Goal: Information Seeking & Learning: Find specific fact

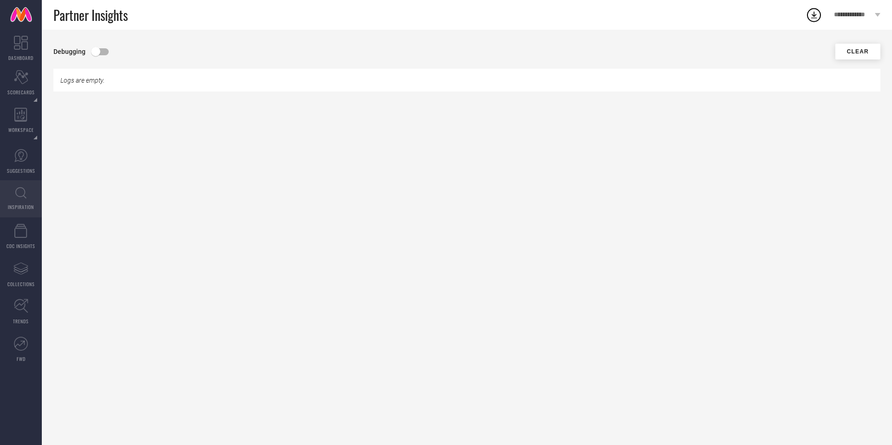
click at [23, 194] on icon at bounding box center [20, 193] width 11 height 12
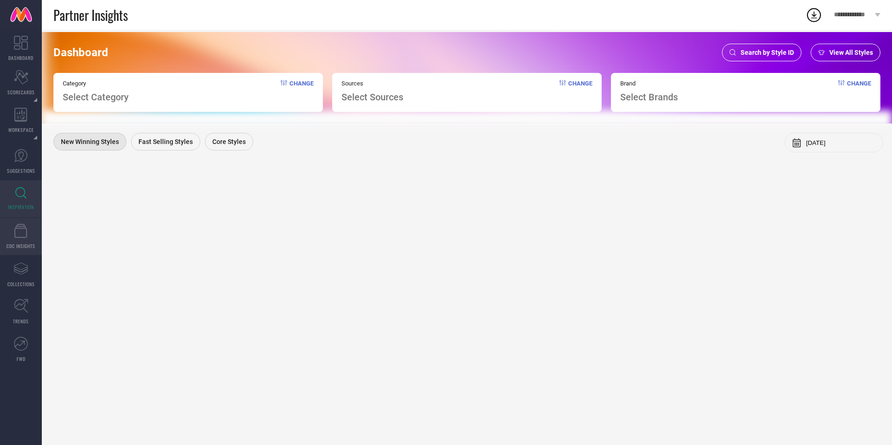
click at [27, 237] on icon at bounding box center [20, 231] width 13 height 14
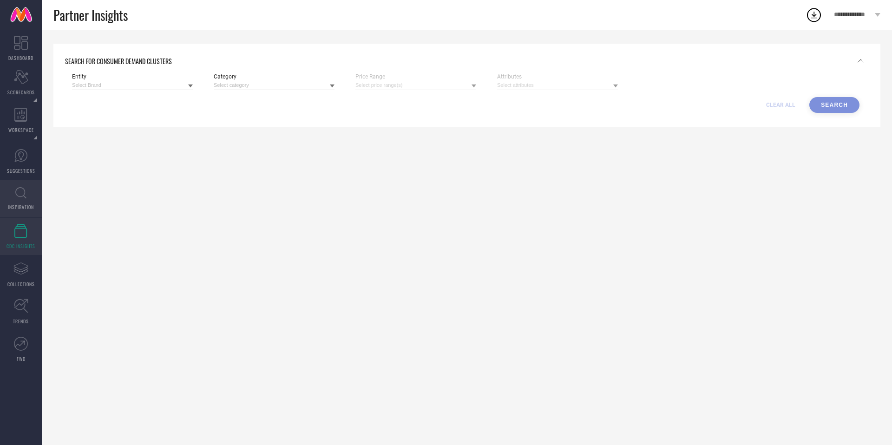
click at [21, 200] on link "INSPIRATION" at bounding box center [21, 198] width 42 height 37
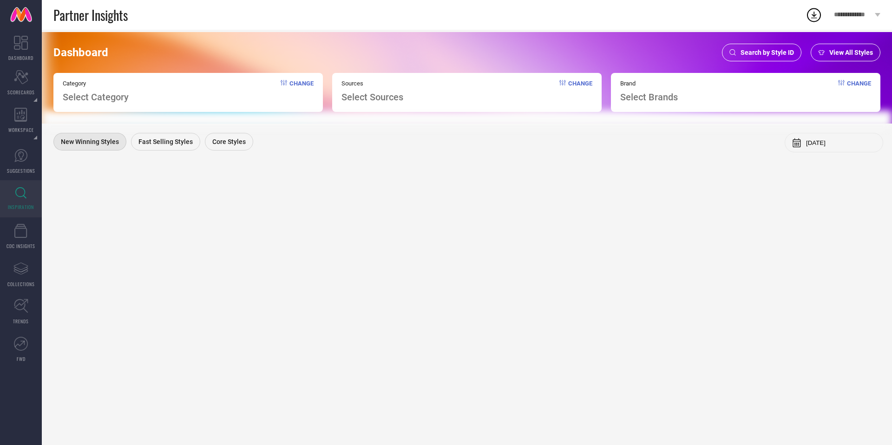
click at [754, 50] on span "Search by Style ID" at bounding box center [766, 52] width 53 height 7
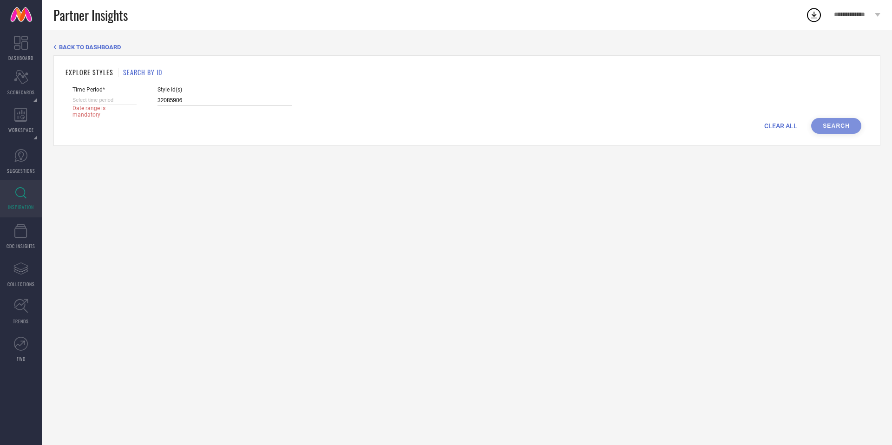
click at [179, 104] on input "32085906" at bounding box center [224, 100] width 135 height 11
click at [167, 102] on input "32085906" at bounding box center [224, 100] width 135 height 11
click at [209, 102] on input "32085906" at bounding box center [224, 100] width 135 height 11
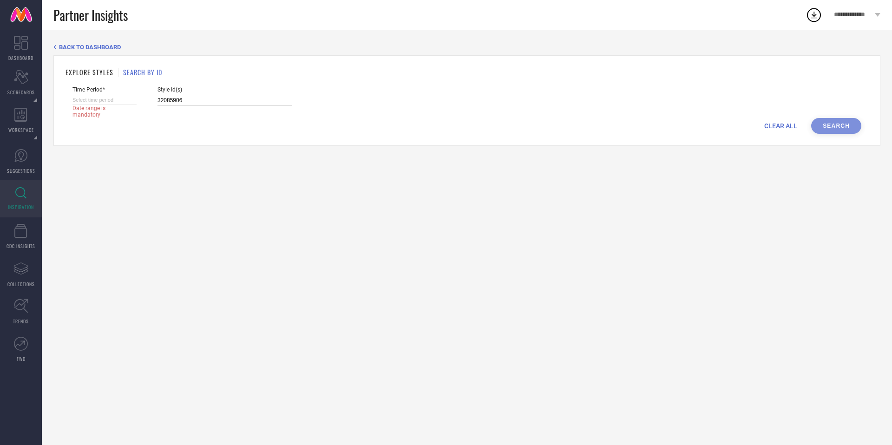
click at [193, 98] on input "32085906" at bounding box center [224, 100] width 135 height 11
paste input "1524024"
type input "1524024"
select select "8"
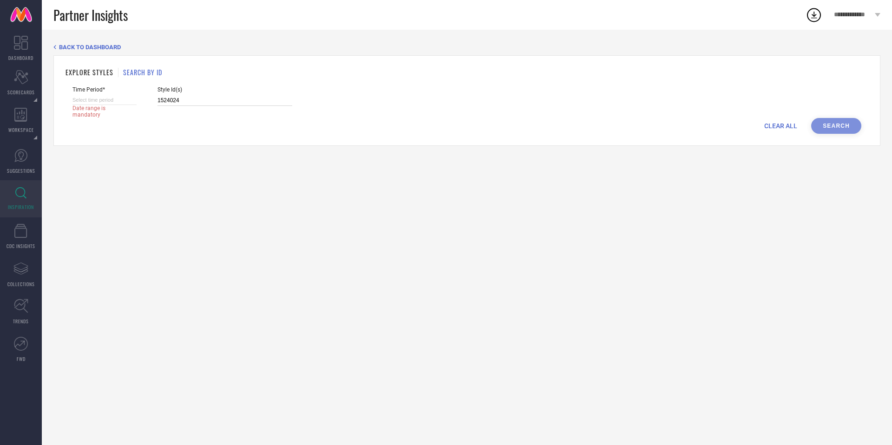
select select "2025"
select select "9"
select select "2025"
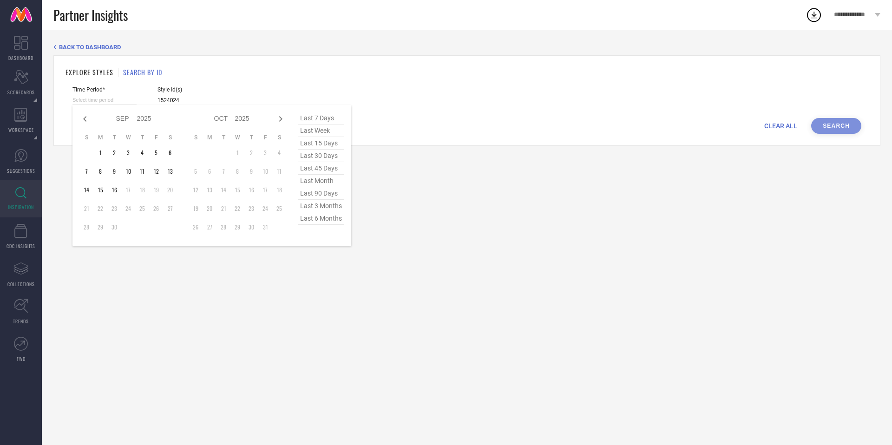
click at [103, 98] on input at bounding box center [104, 100] width 64 height 10
type input "1524024"
click at [316, 220] on span "last 6 months" at bounding box center [321, 218] width 46 height 13
type input "[DATE] to [DATE]"
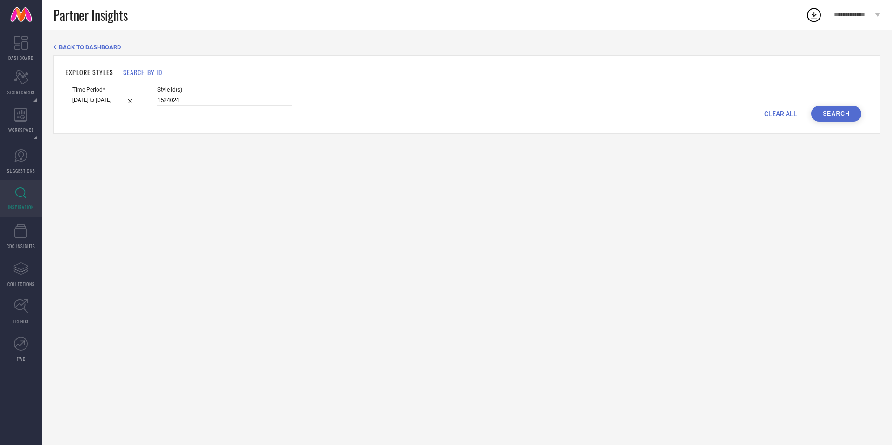
click at [826, 114] on button "Search" at bounding box center [836, 114] width 50 height 16
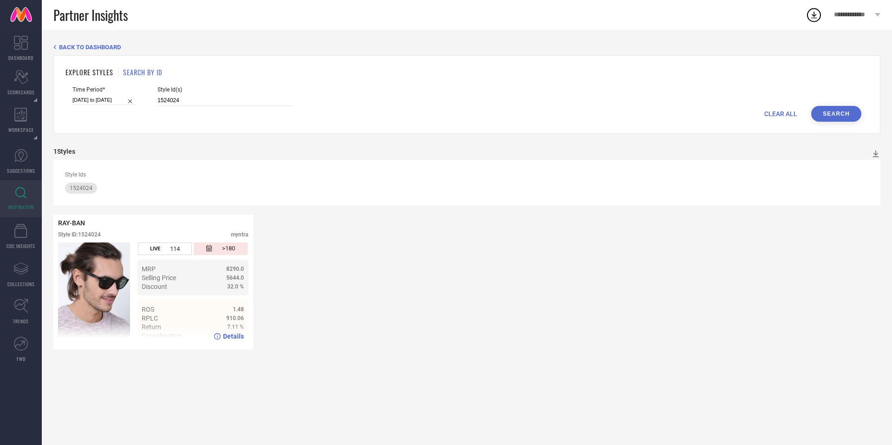
click at [223, 221] on div "RAY-BAN" at bounding box center [153, 222] width 190 height 7
click at [227, 338] on span "Details" at bounding box center [233, 336] width 21 height 7
